Goal: Task Accomplishment & Management: Manage account settings

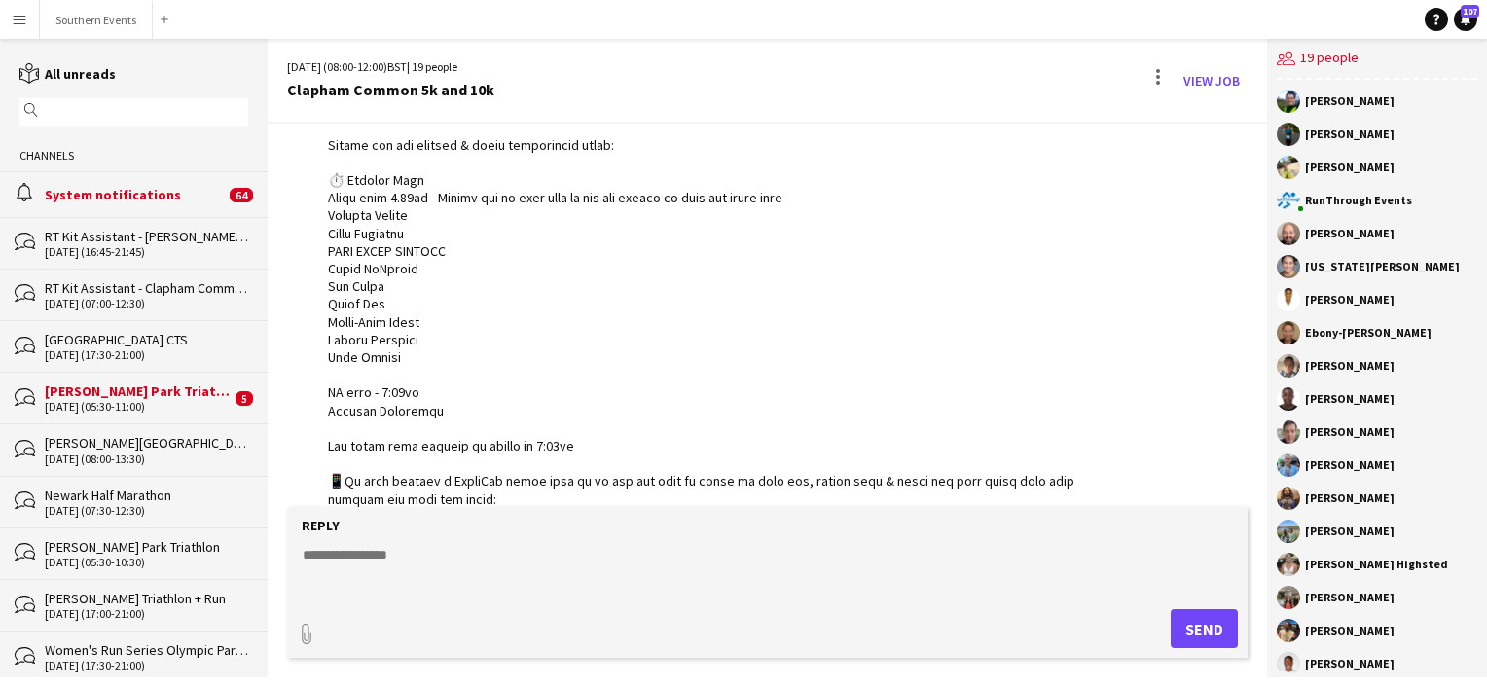
scroll to position [1247, 0]
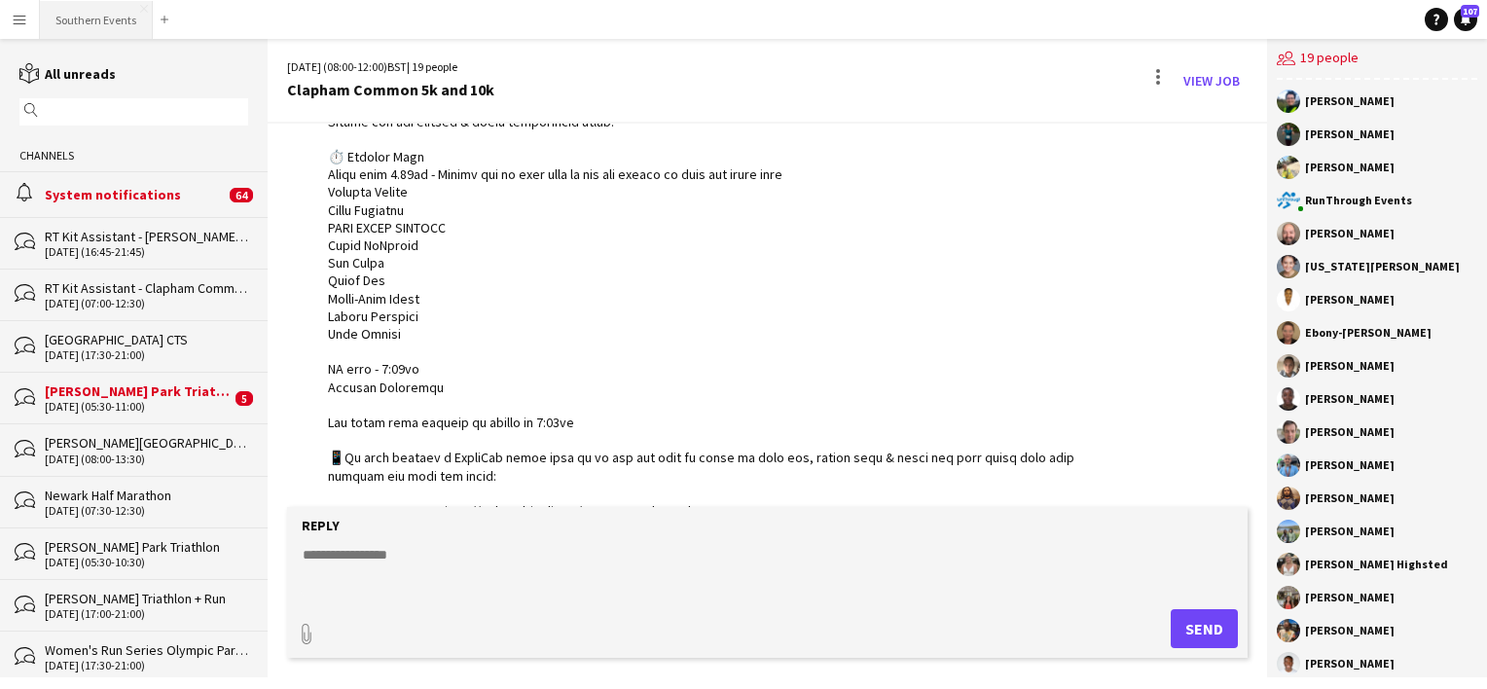
click at [70, 3] on button "Southern Events Close" at bounding box center [96, 20] width 113 height 38
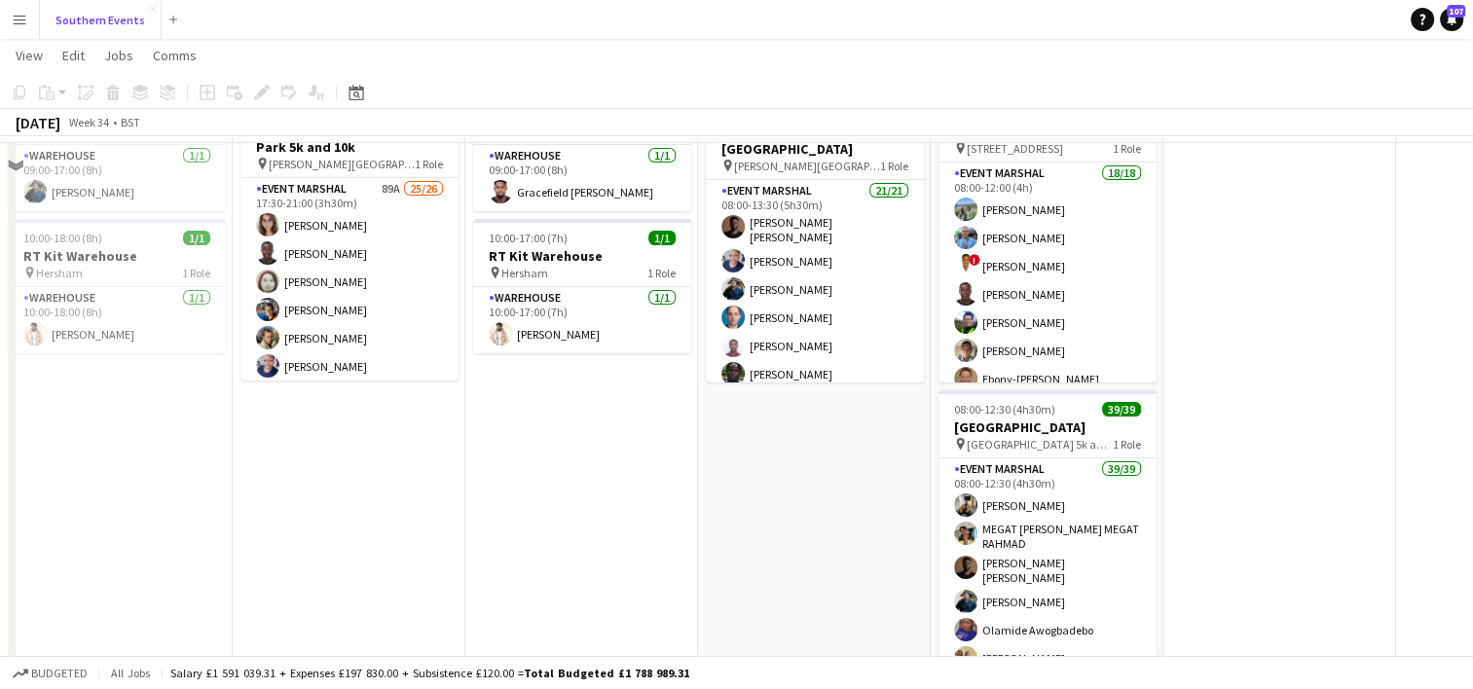
scroll to position [353, 0]
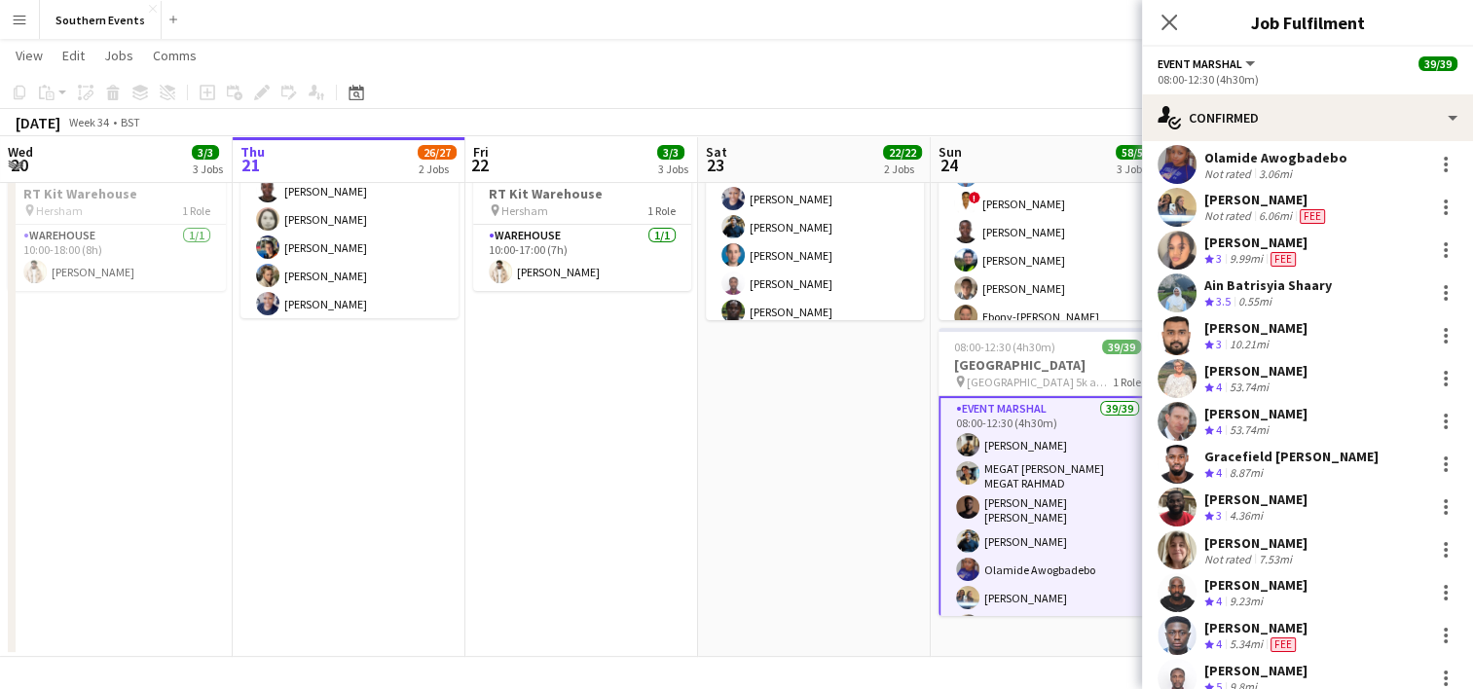
scroll to position [0, 0]
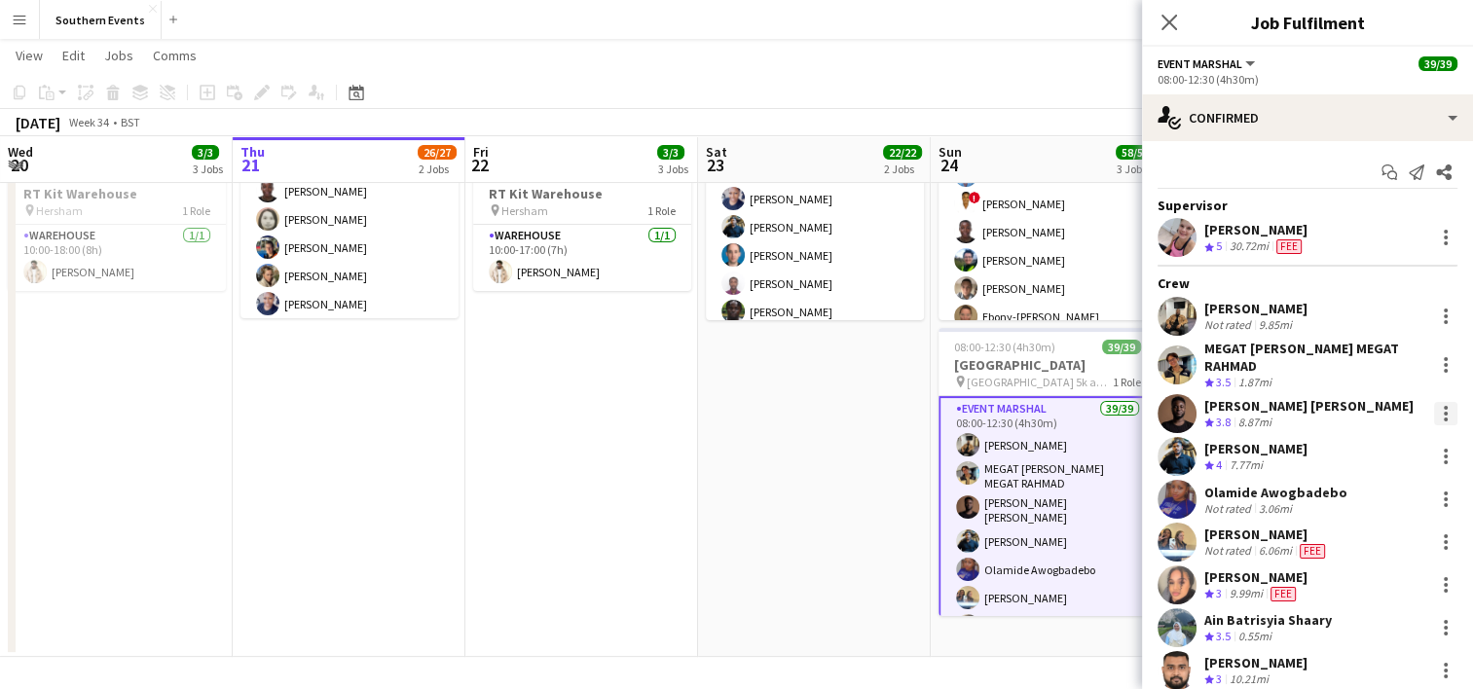
click at [1434, 409] on div at bounding box center [1445, 413] width 23 height 23
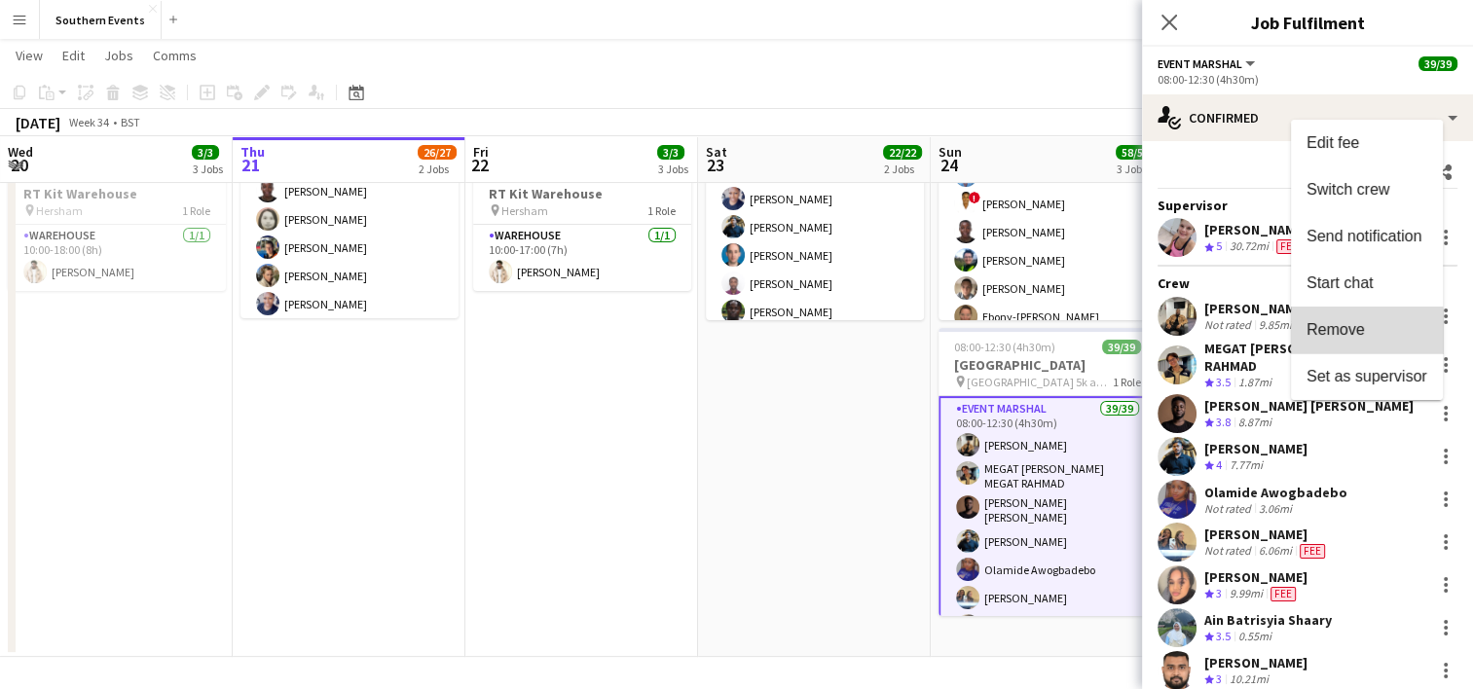
click at [1351, 333] on span "Remove" at bounding box center [1335, 329] width 58 height 17
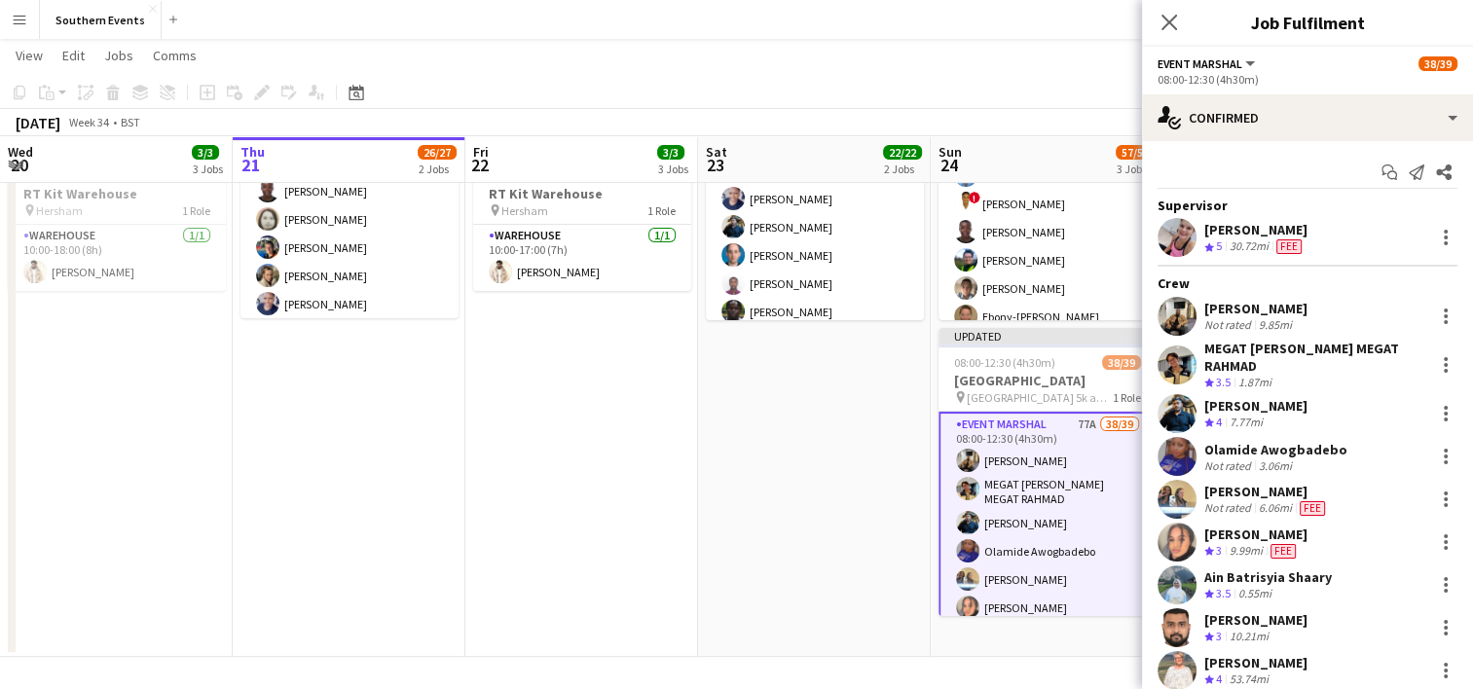
click at [811, 422] on app-date-cell "07:00-13:30 (6h30m) 1/1 RT Kit Assistant - [PERSON_NAME][GEOGRAPHIC_DATA] pin […" at bounding box center [814, 261] width 233 height 792
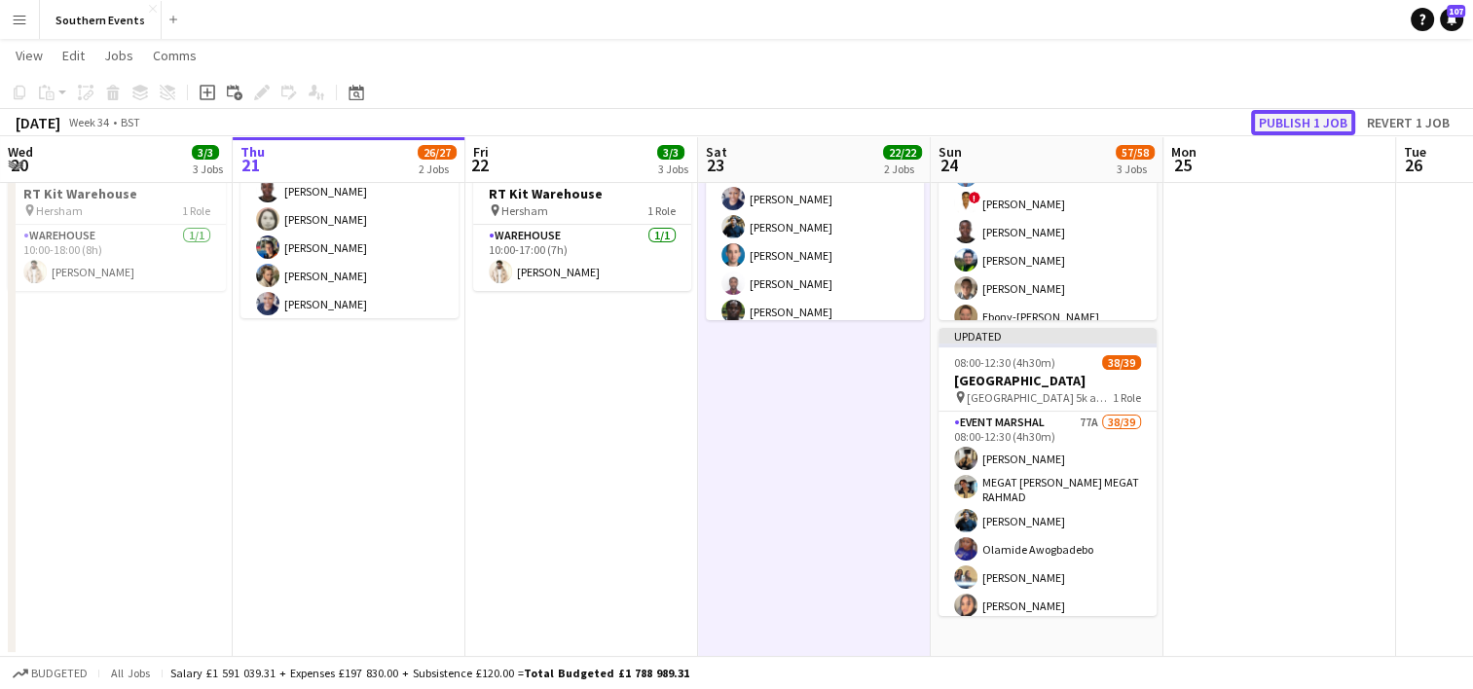
click at [1290, 115] on button "Publish 1 job" at bounding box center [1303, 122] width 104 height 25
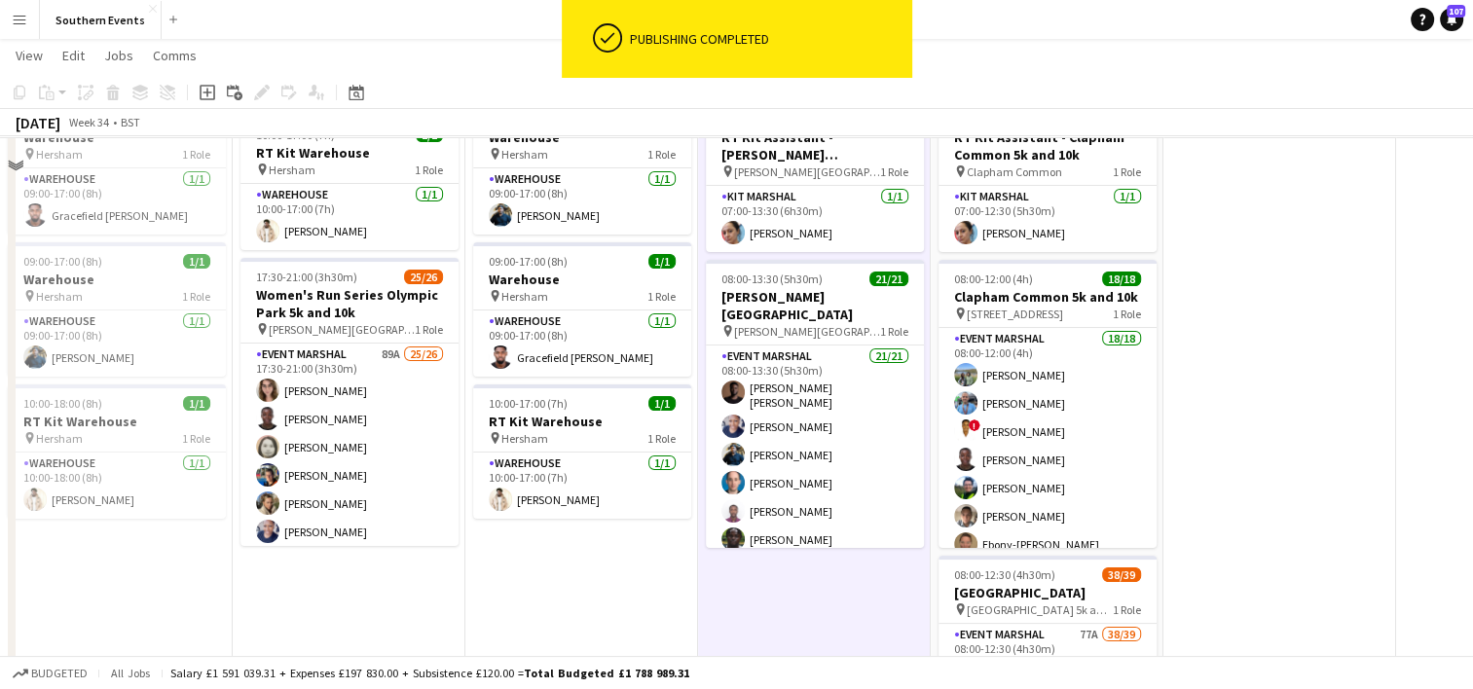
scroll to position [77, 0]
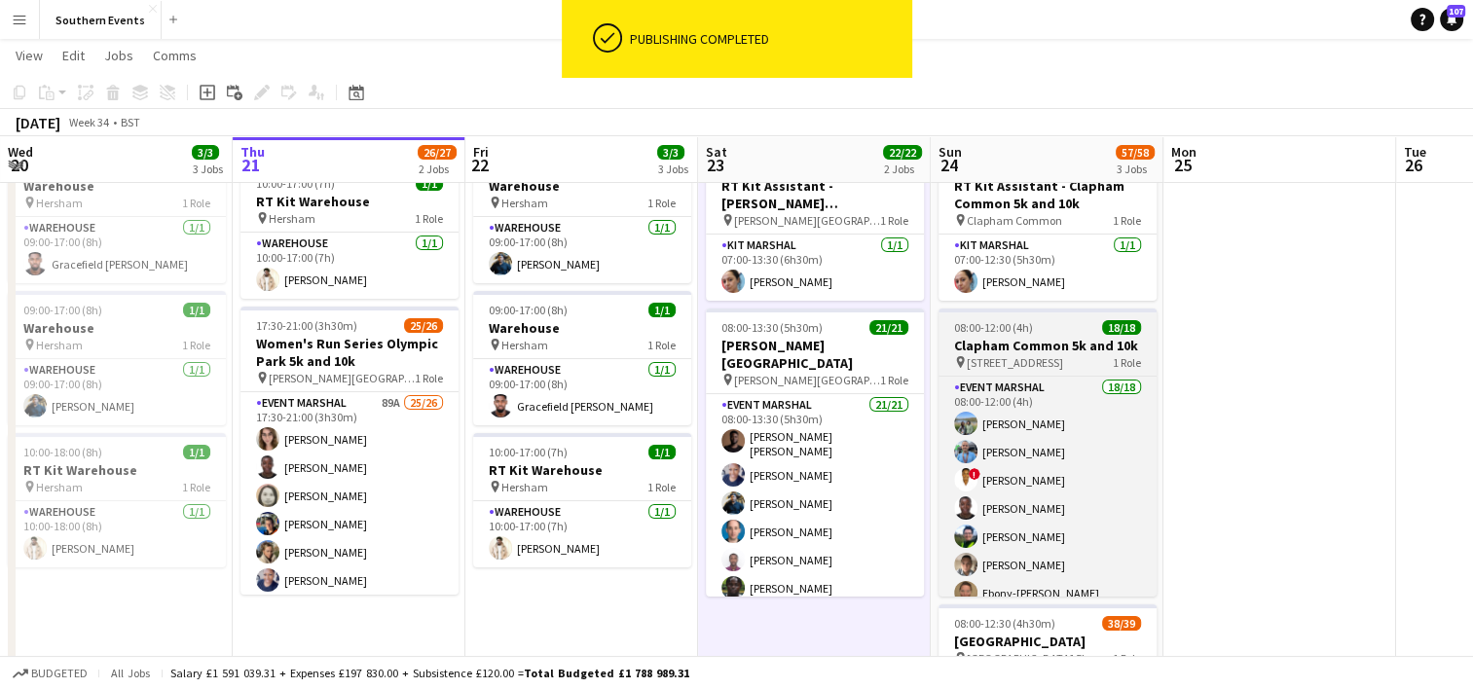
click at [1059, 350] on h3 "Clapham Common 5k and 10k" at bounding box center [1047, 346] width 218 height 18
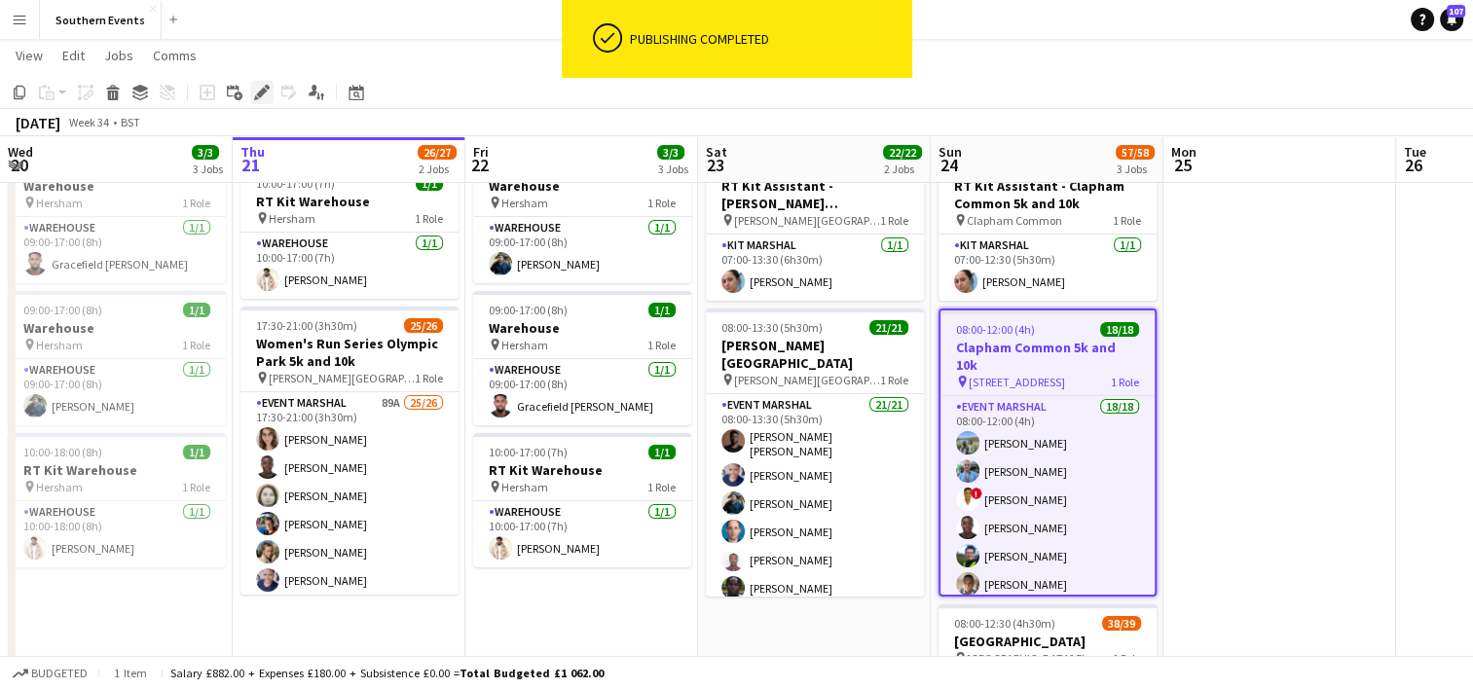
click at [253, 87] on div "Edit" at bounding box center [261, 92] width 23 height 23
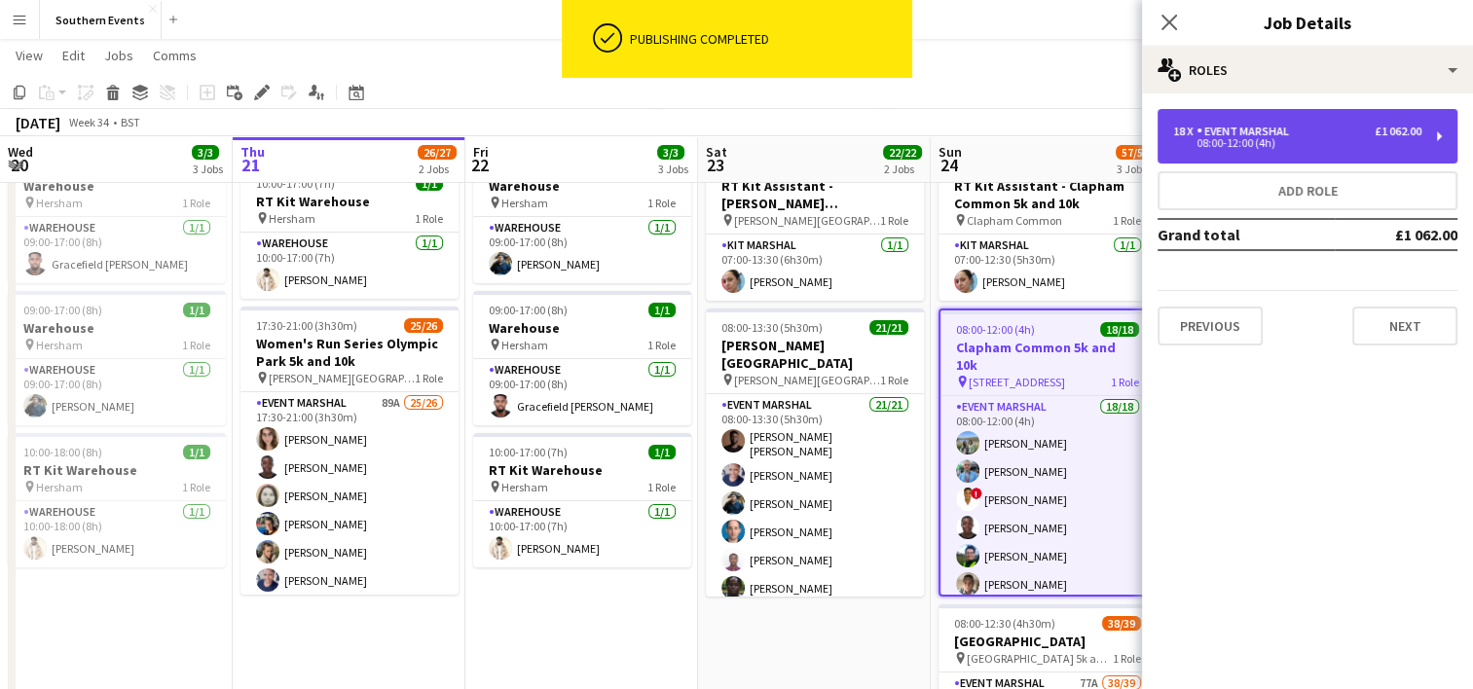
click at [1325, 139] on div "08:00-12:00 (4h)" at bounding box center [1297, 143] width 248 height 10
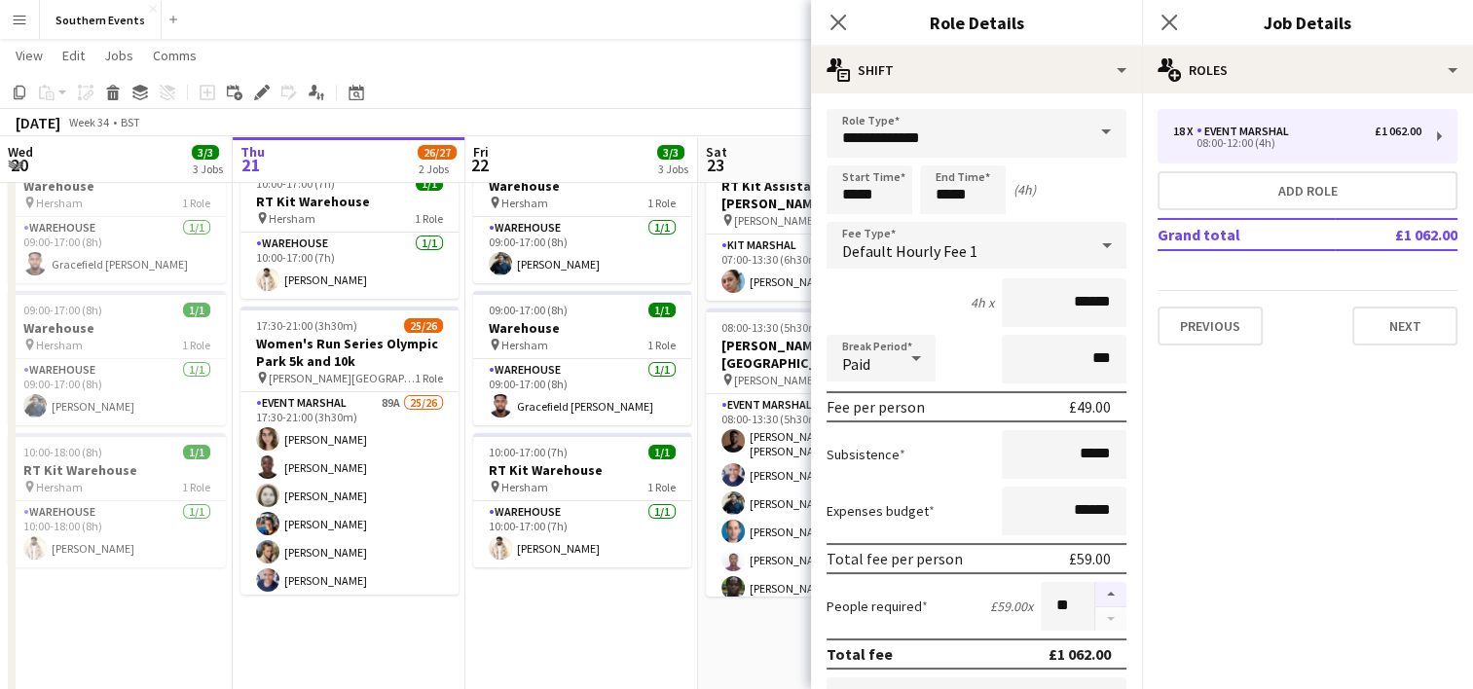
click at [1098, 596] on button "button" at bounding box center [1110, 594] width 31 height 25
type input "**"
click at [761, 629] on app-date-cell "07:00-13:30 (6h30m) 1/1 RT Kit Assistant - [PERSON_NAME][GEOGRAPHIC_DATA] pin […" at bounding box center [814, 537] width 233 height 792
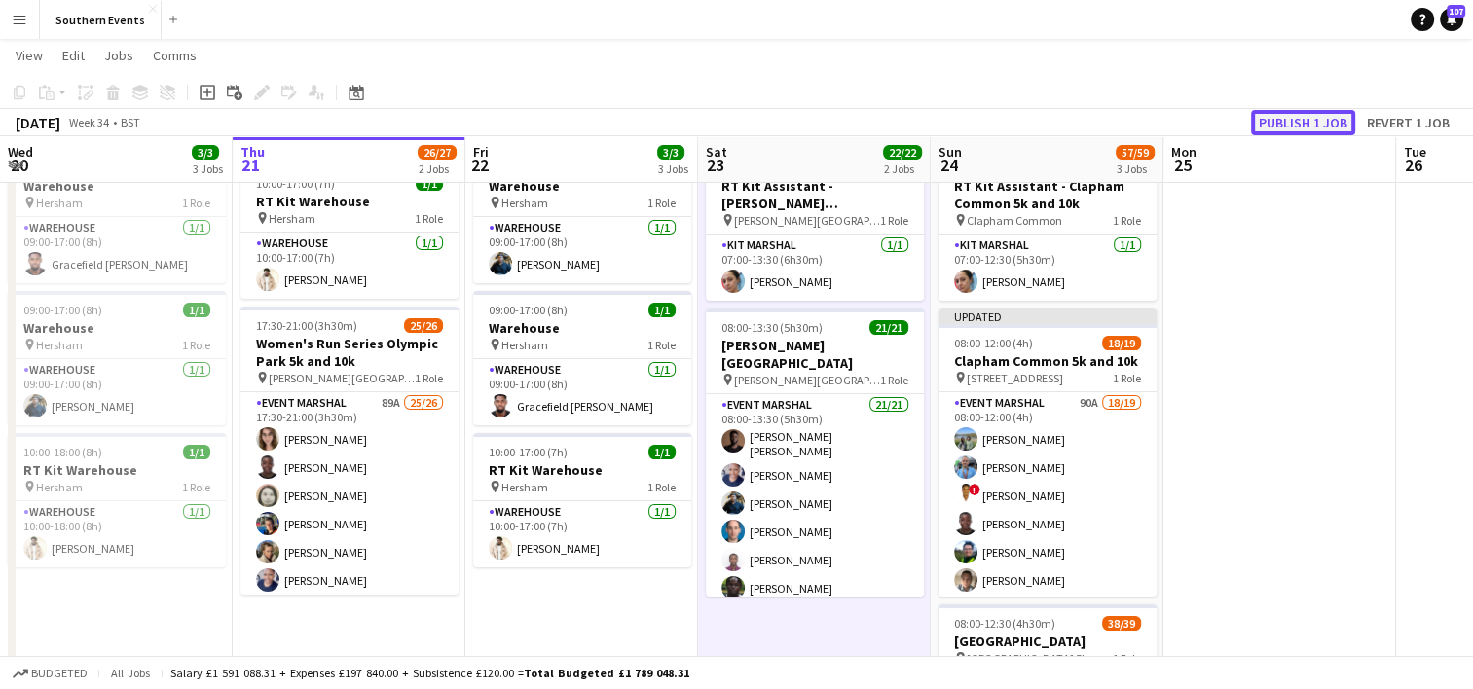
click at [1287, 131] on button "Publish 1 job" at bounding box center [1303, 122] width 104 height 25
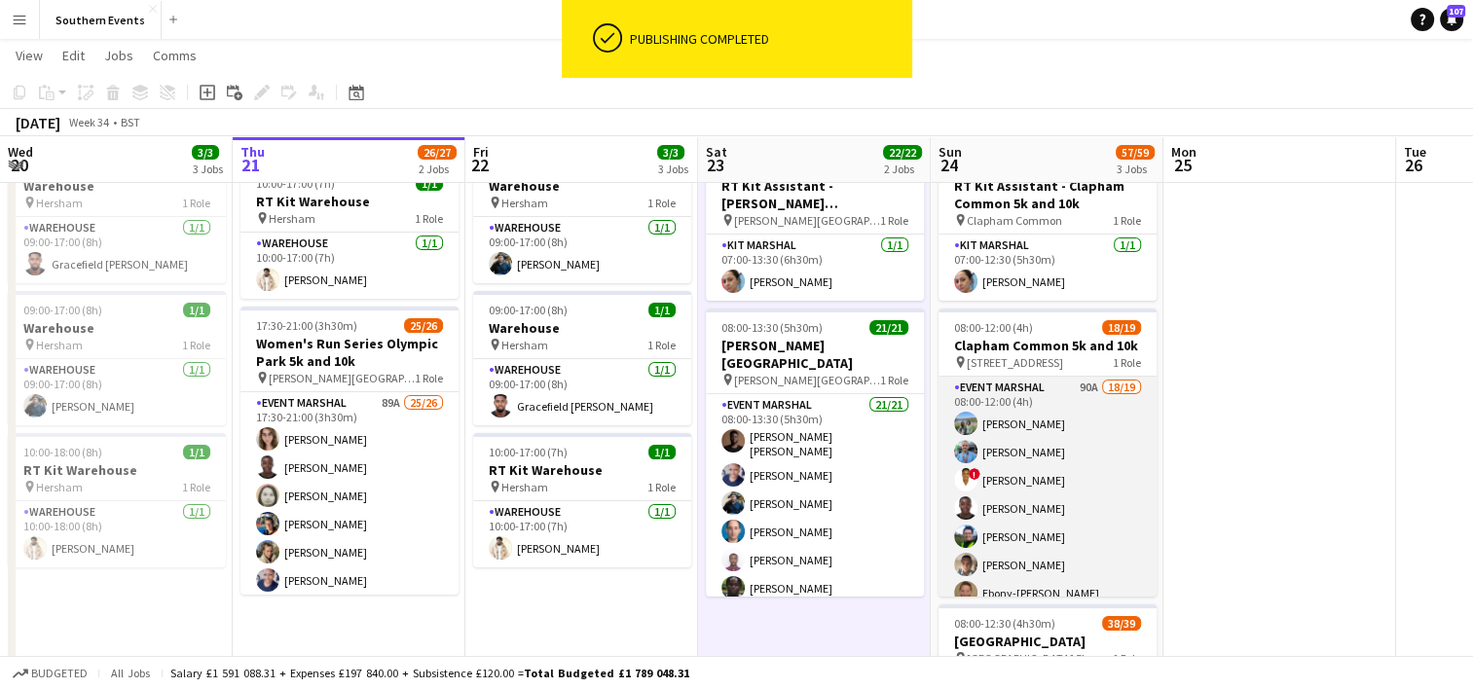
click at [1091, 452] on app-card-role "Event Marshal 90A 18/19 08:00-12:00 (4h) [PERSON_NAME] [PERSON_NAME] ! [PERSON_…" at bounding box center [1047, 664] width 218 height 574
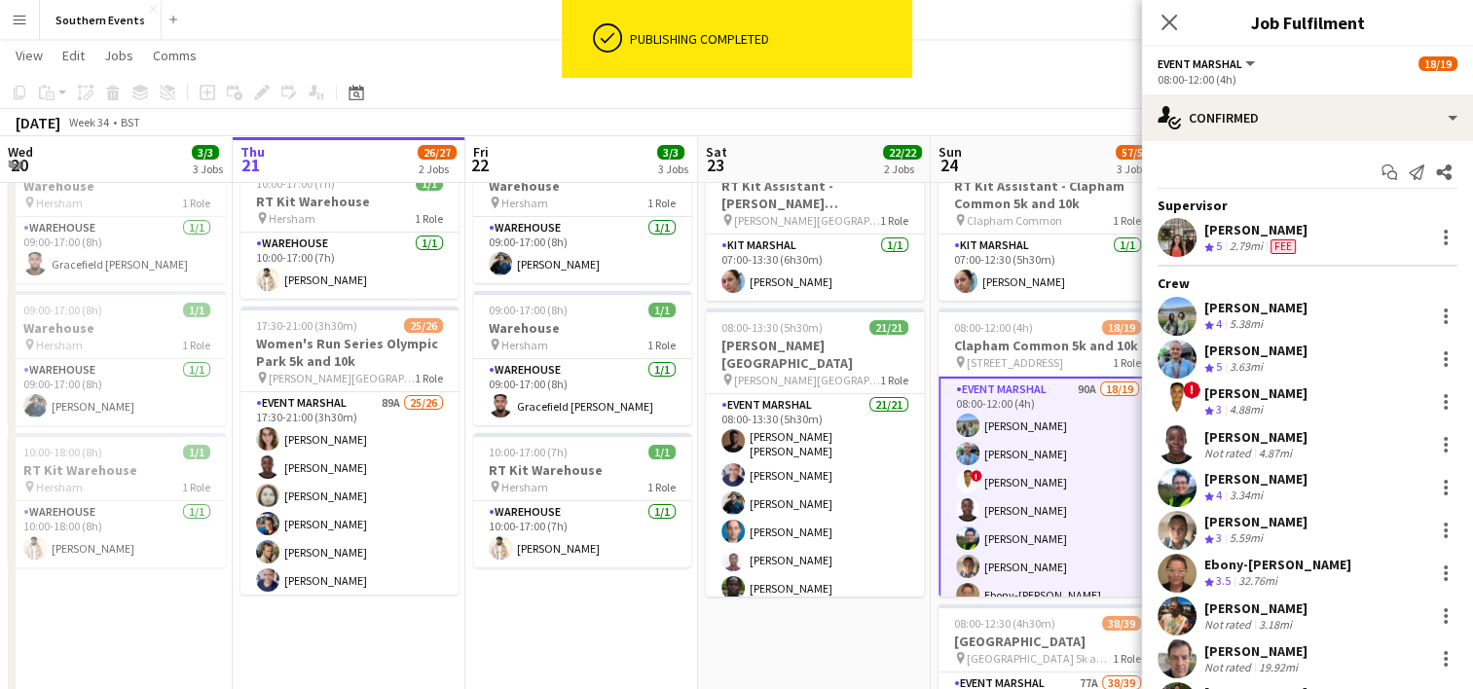
scroll to position [429, 0]
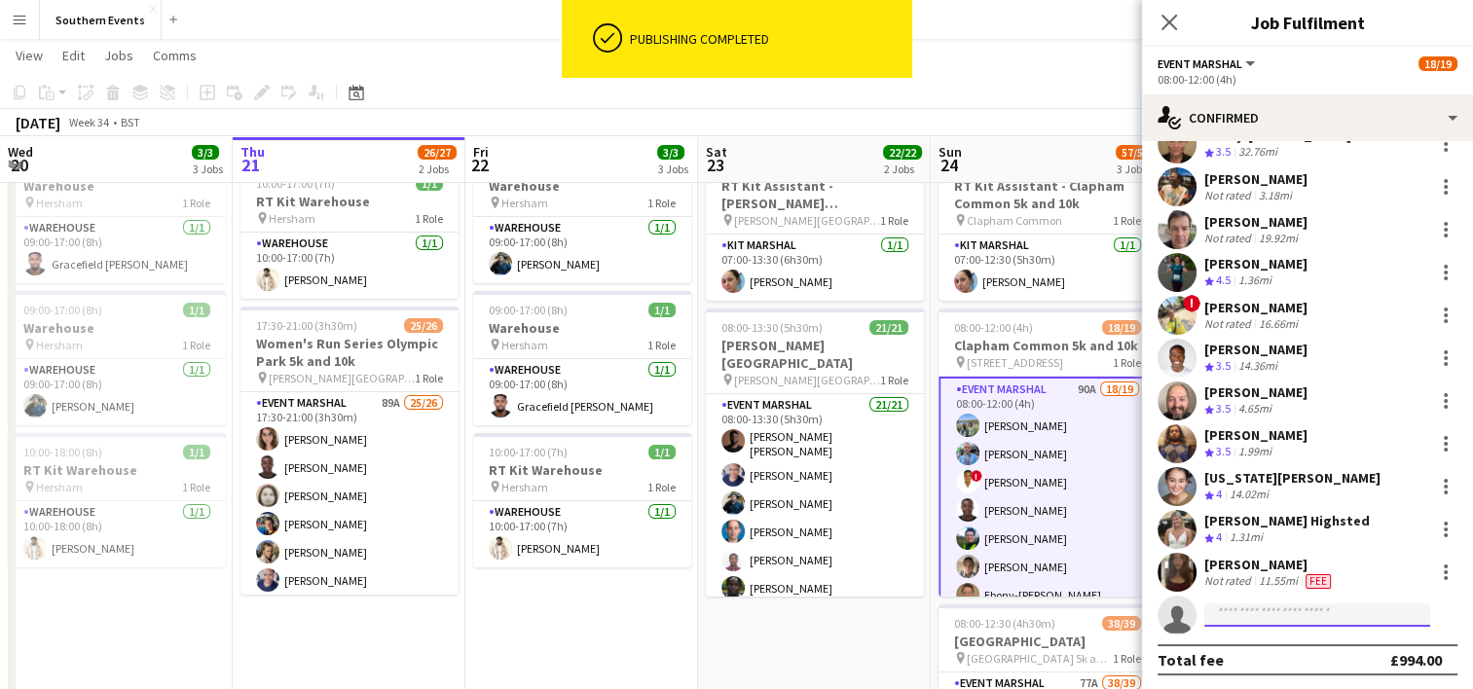
click at [1219, 614] on input at bounding box center [1317, 615] width 226 height 23
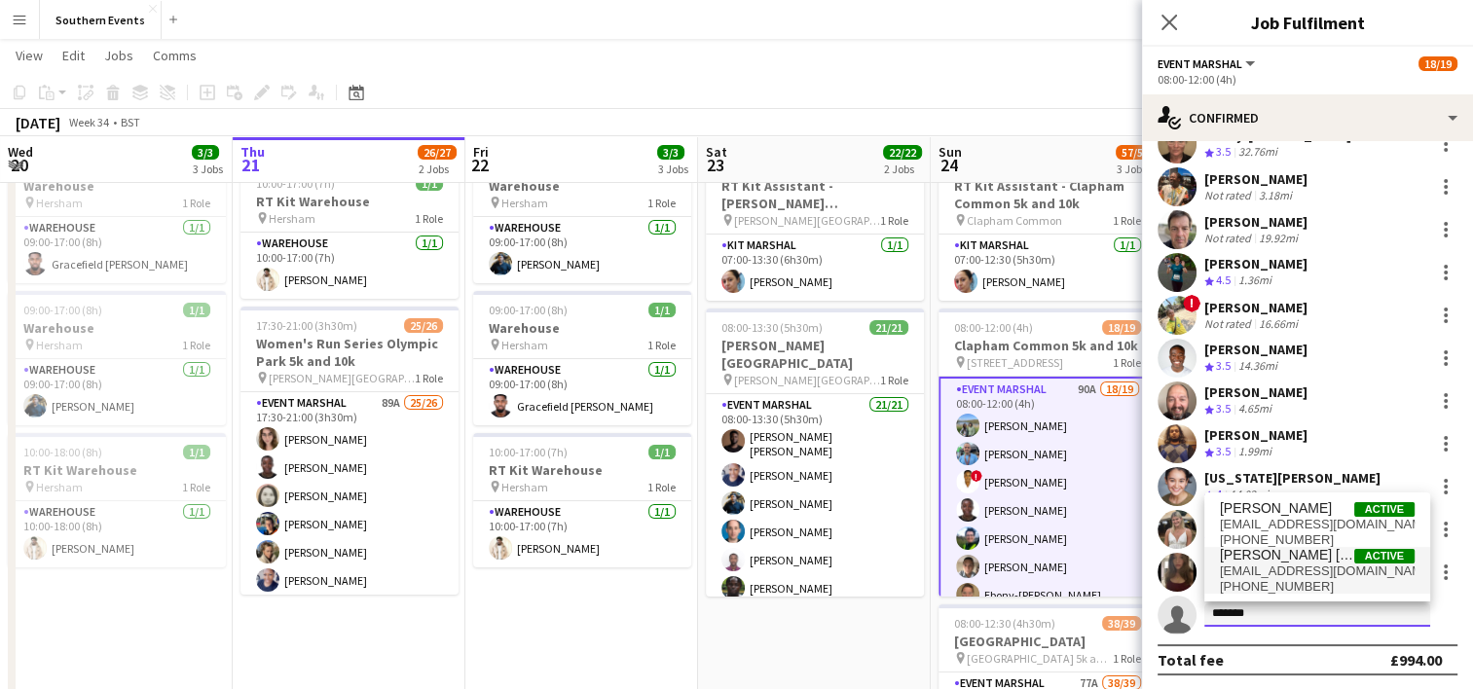
type input "*******"
click at [1269, 589] on span "[PHONE_NUMBER]" at bounding box center [1317, 587] width 195 height 16
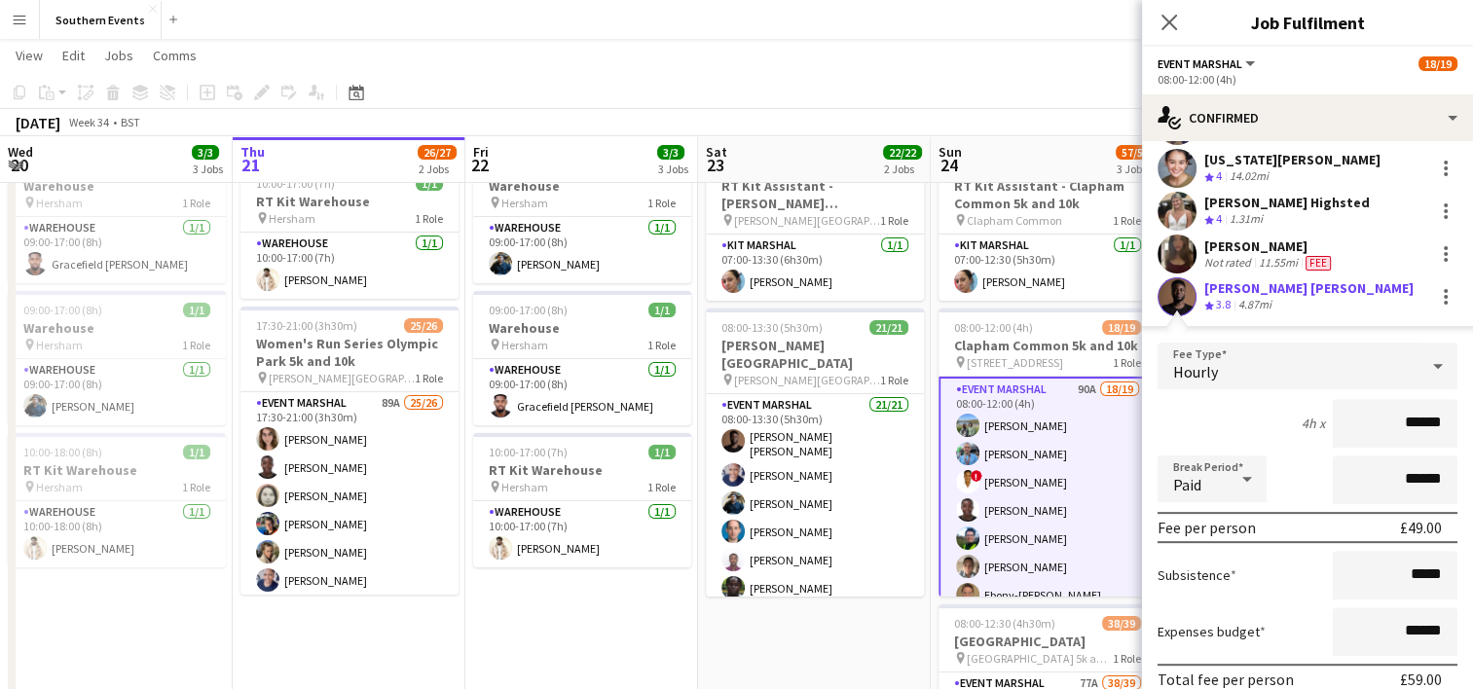
scroll to position [869, 0]
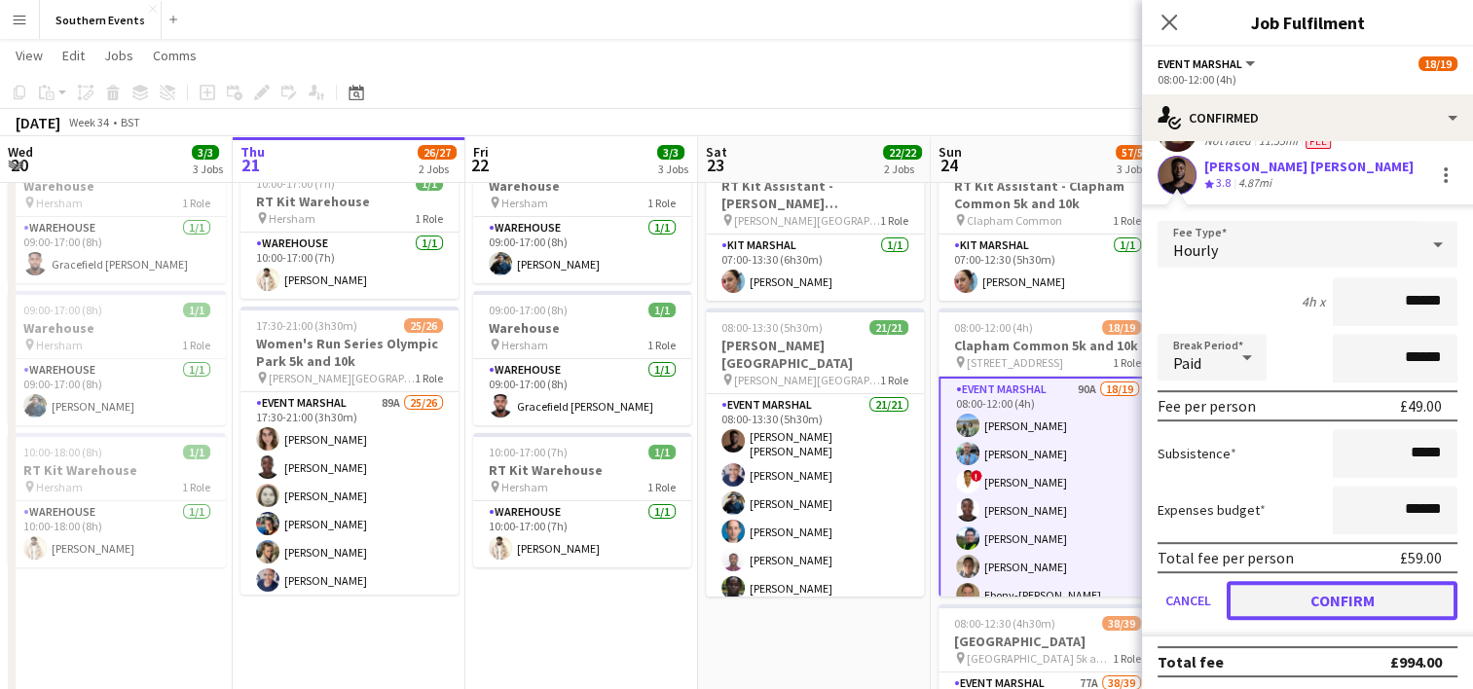
click at [1254, 605] on button "Confirm" at bounding box center [1342, 600] width 231 height 39
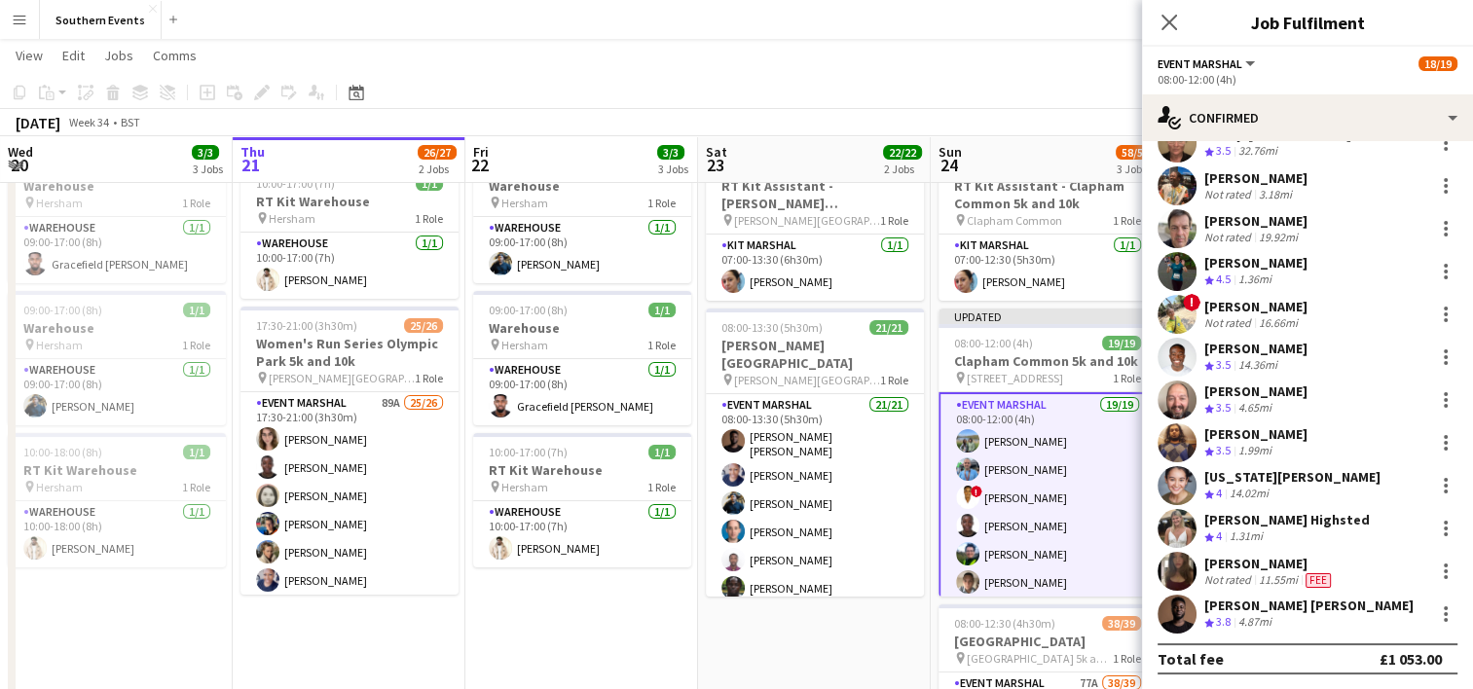
scroll to position [429, 0]
click at [752, 644] on app-date-cell "07:00-13:30 (6h30m) 1/1 RT Kit Assistant - [PERSON_NAME][GEOGRAPHIC_DATA] pin […" at bounding box center [814, 537] width 233 height 792
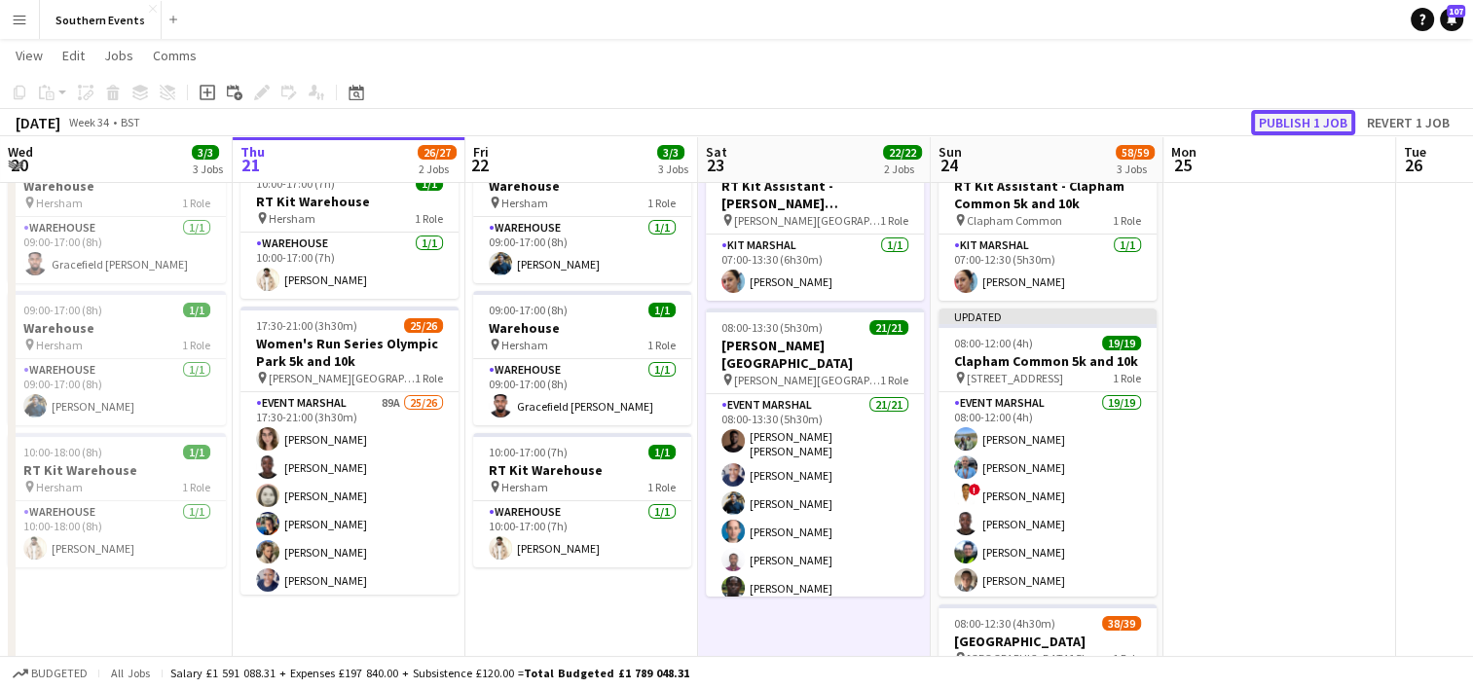
click at [1314, 117] on button "Publish 1 job" at bounding box center [1303, 122] width 104 height 25
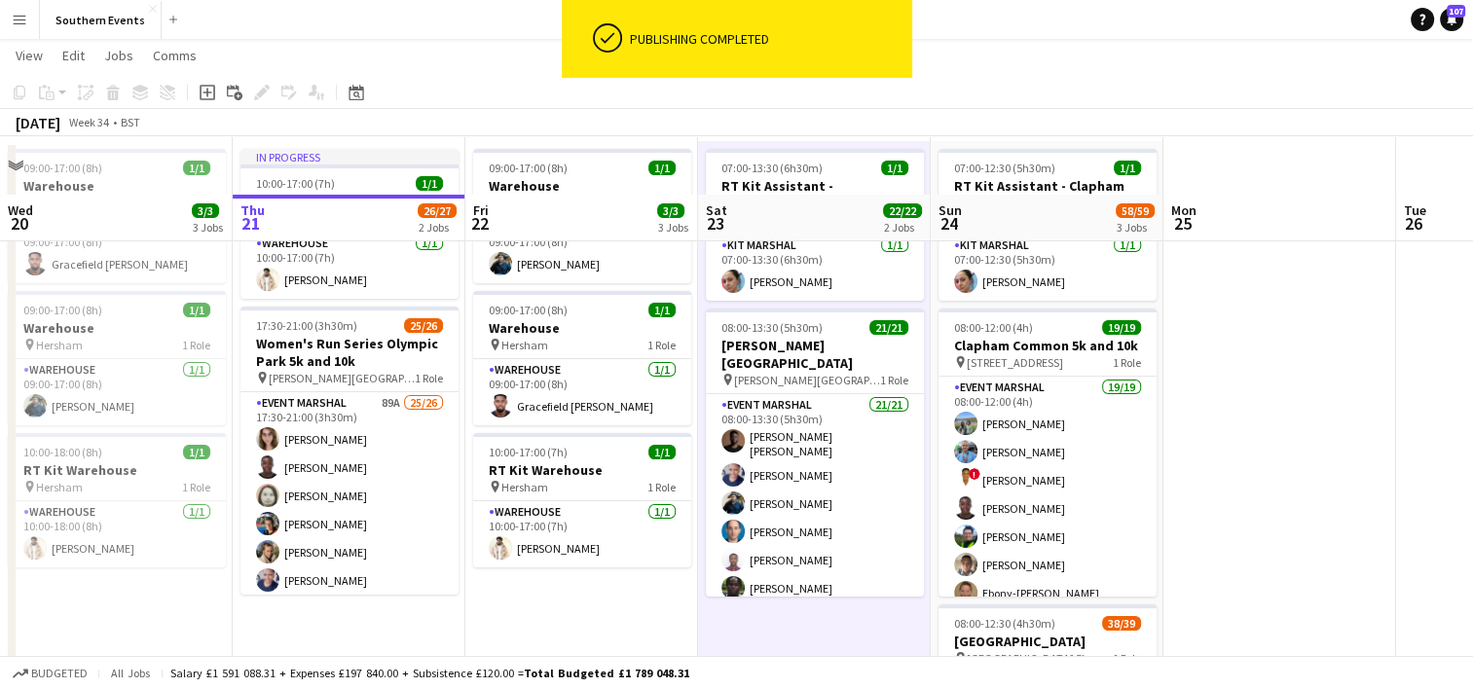
scroll to position [353, 0]
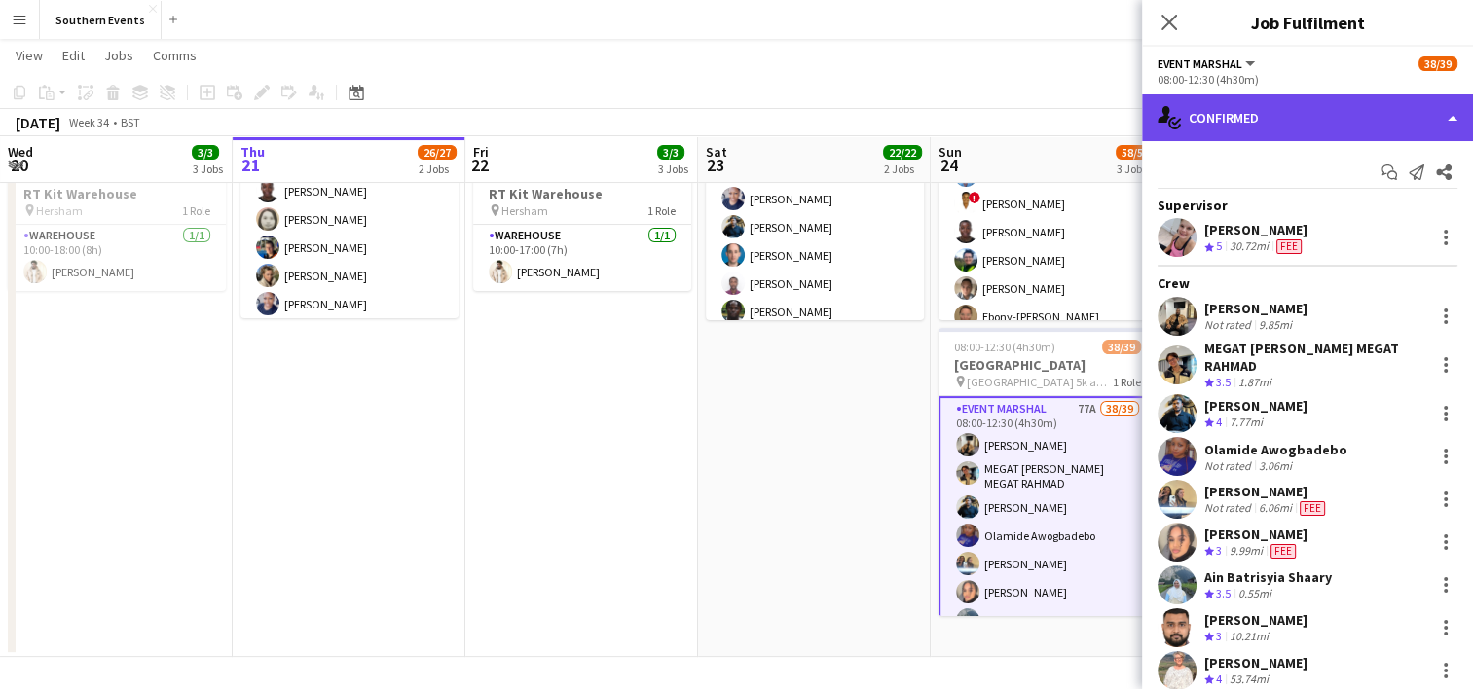
click at [1301, 127] on div "single-neutral-actions-check-2 Confirmed" at bounding box center [1307, 117] width 331 height 47
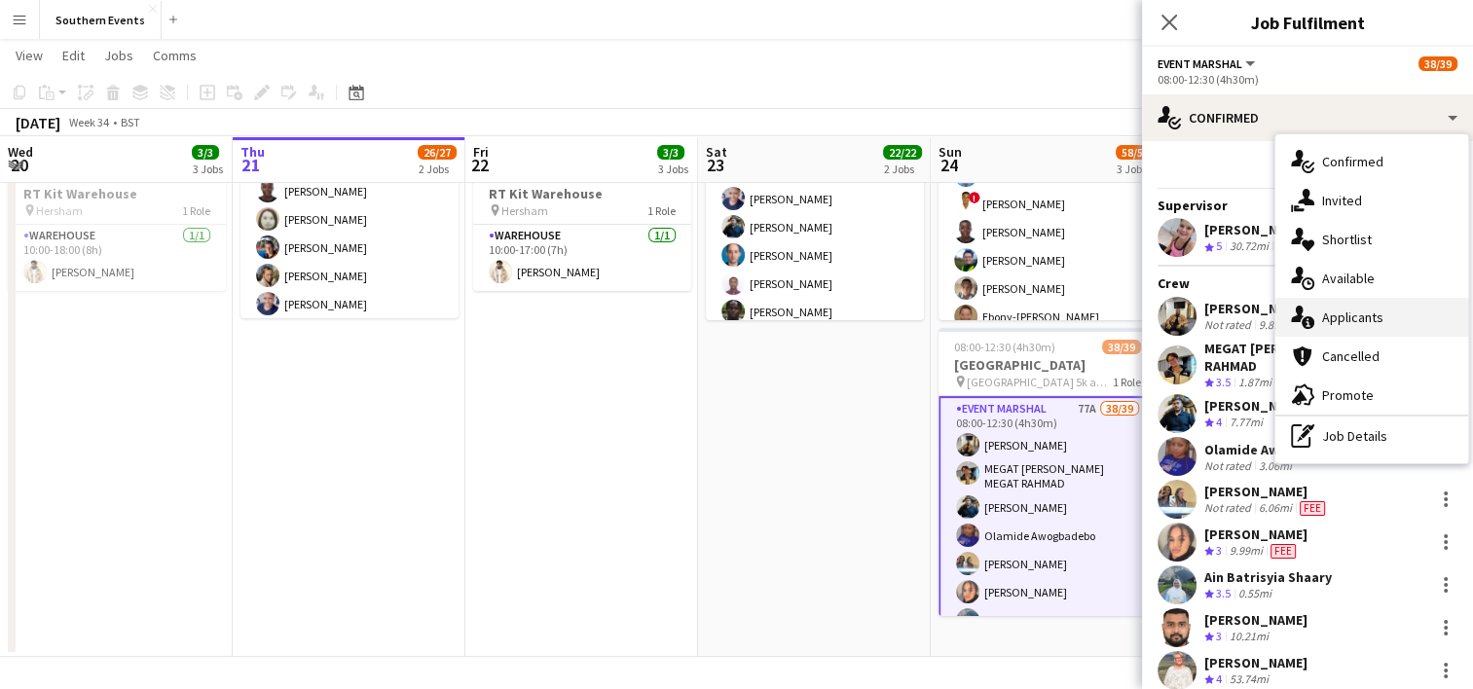
click at [1324, 324] on div "single-neutral-actions-information Applicants" at bounding box center [1371, 317] width 193 height 39
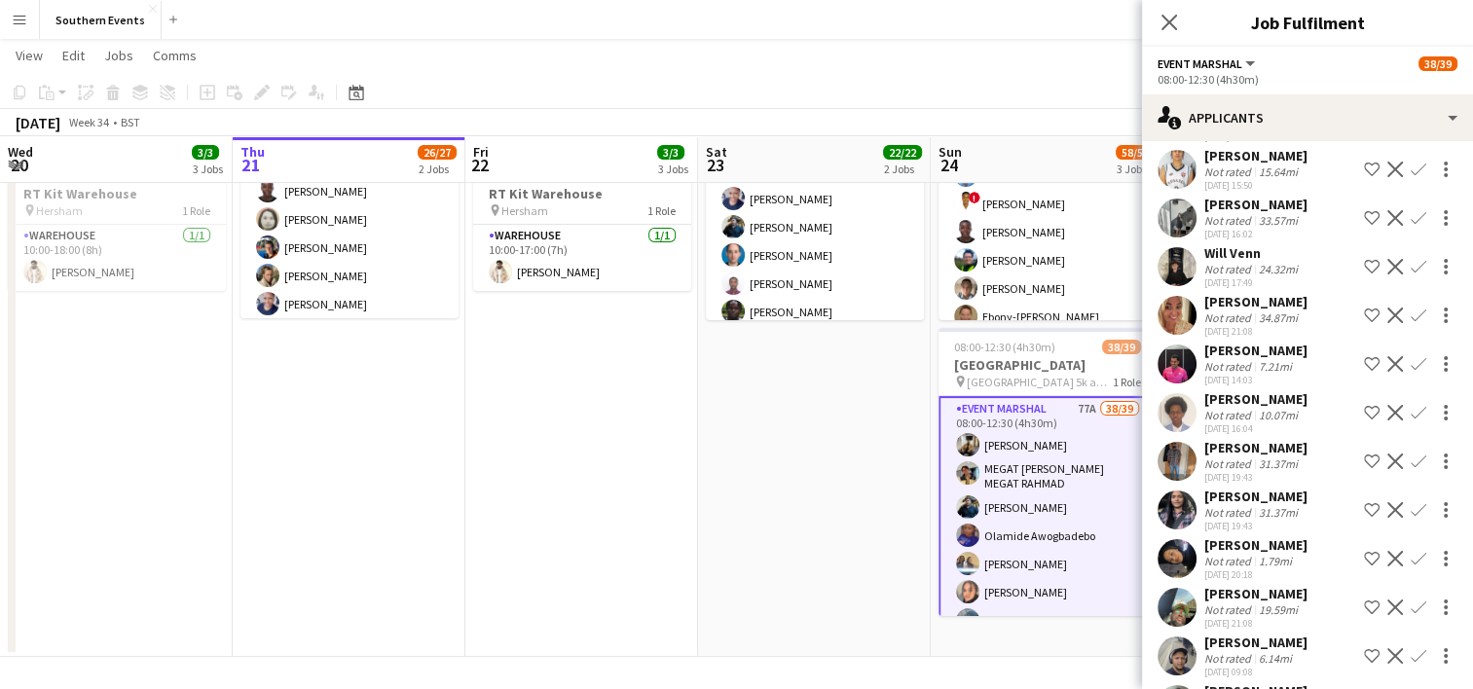
scroll to position [2945, 0]
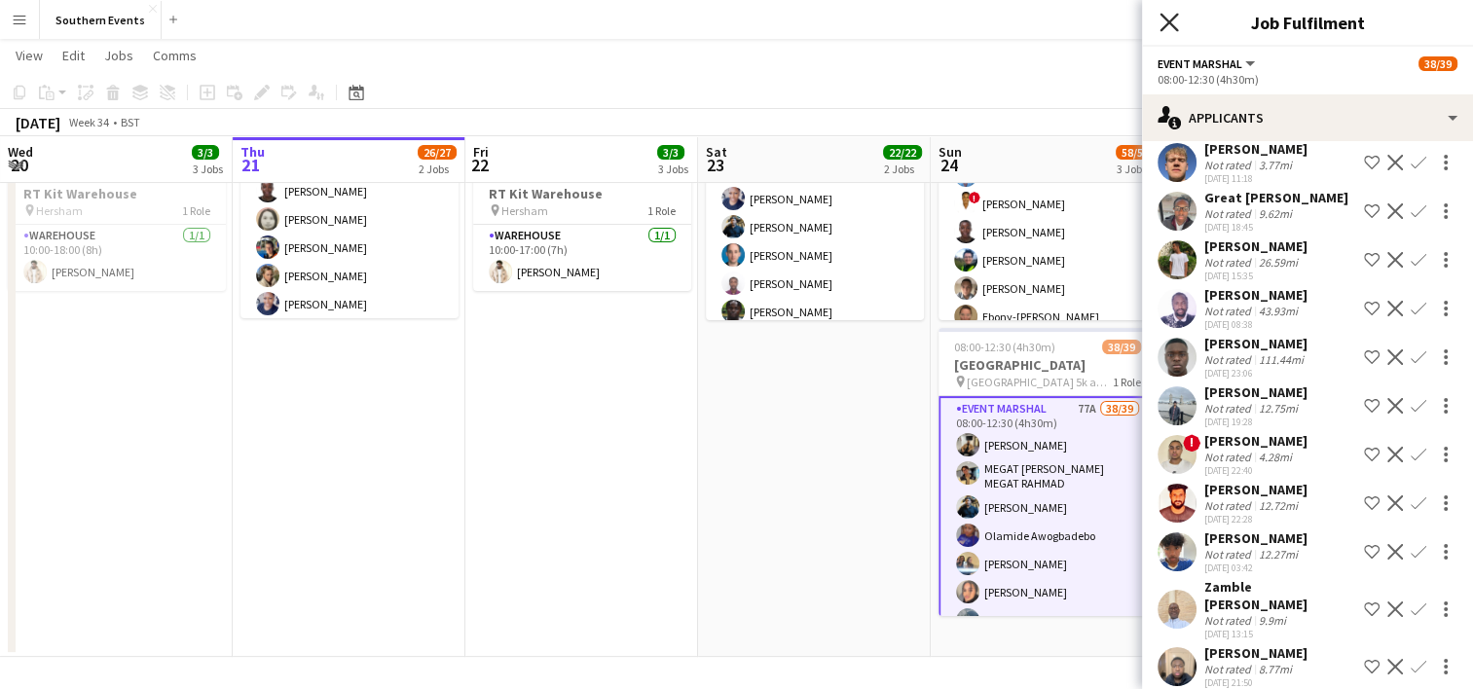
click at [1169, 28] on icon "Close pop-in" at bounding box center [1168, 22] width 18 height 18
